Goal: Check status: Check status

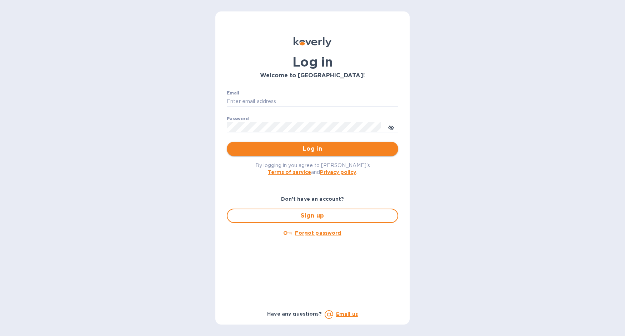
type input "[PERSON_NAME][EMAIL_ADDRESS][DOMAIN_NAME]"
click at [281, 153] on span "Log in" at bounding box center [313, 148] width 160 height 9
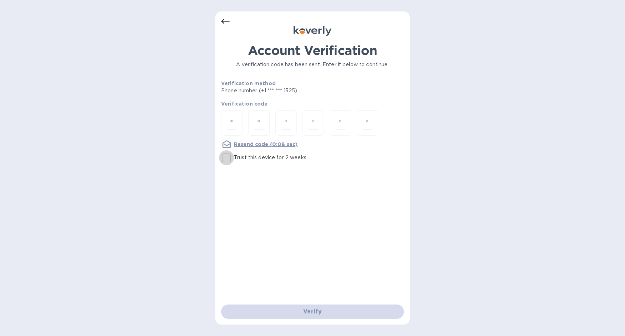
click at [230, 159] on input "Trust this device for 2 weeks" at bounding box center [226, 157] width 15 height 15
checkbox input "true"
click at [222, 127] on div at bounding box center [231, 122] width 21 height 25
type input "5"
type input "7"
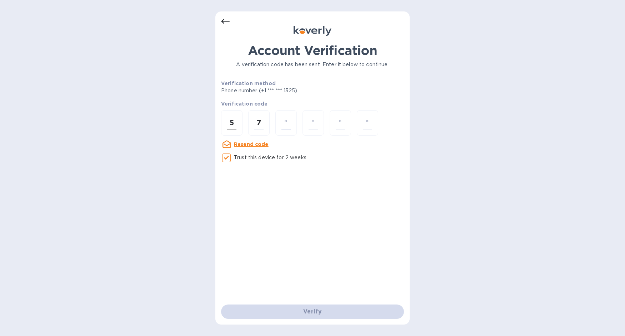
type input "9"
type input "1"
type input "9"
type input "6"
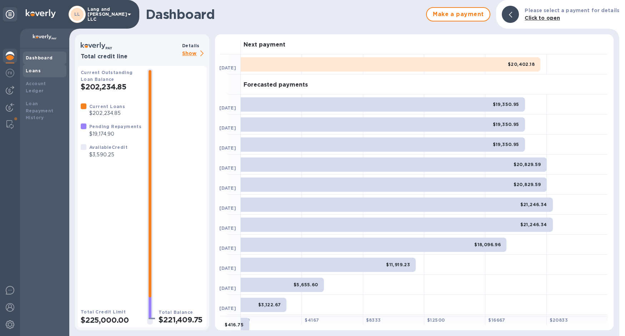
click at [41, 70] on div "Loans" at bounding box center [45, 70] width 38 height 7
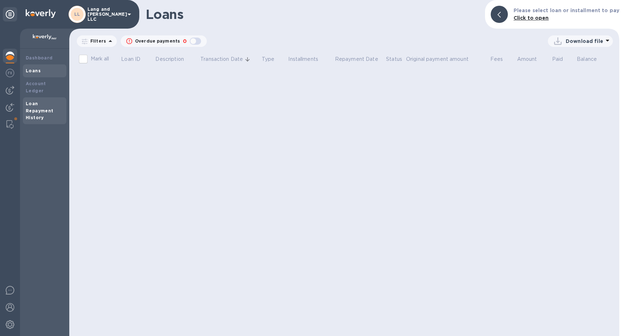
click at [40, 101] on b "Loan Repayment History" at bounding box center [40, 111] width 28 height 20
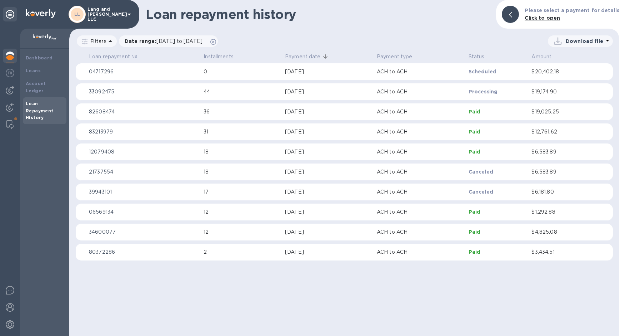
click at [13, 58] on img at bounding box center [10, 55] width 9 height 9
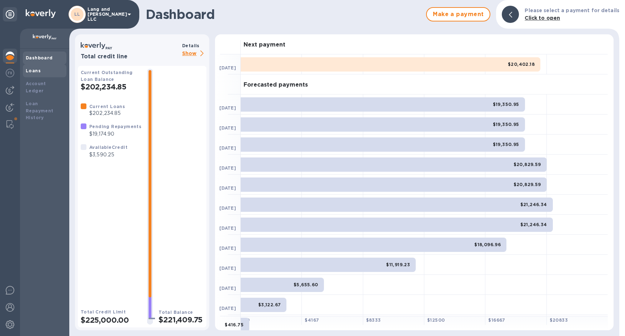
click at [38, 74] on div "Loans" at bounding box center [45, 70] width 38 height 7
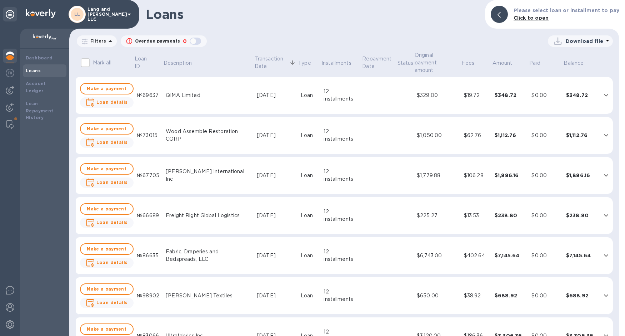
click at [8, 55] on img at bounding box center [10, 55] width 9 height 9
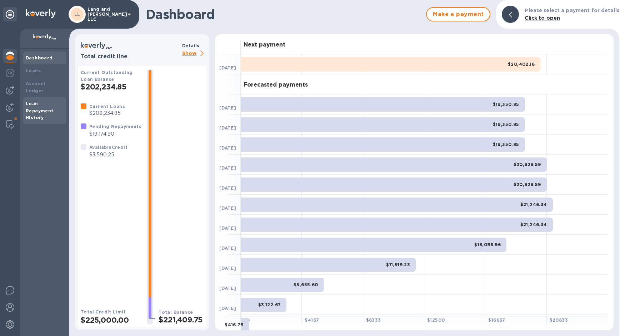
click at [40, 100] on div "Loan Repayment History" at bounding box center [45, 110] width 38 height 21
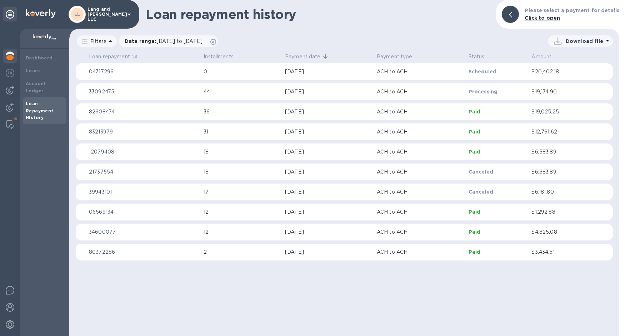
click at [12, 56] on img at bounding box center [10, 55] width 9 height 9
